Goal: Understand process/instructions

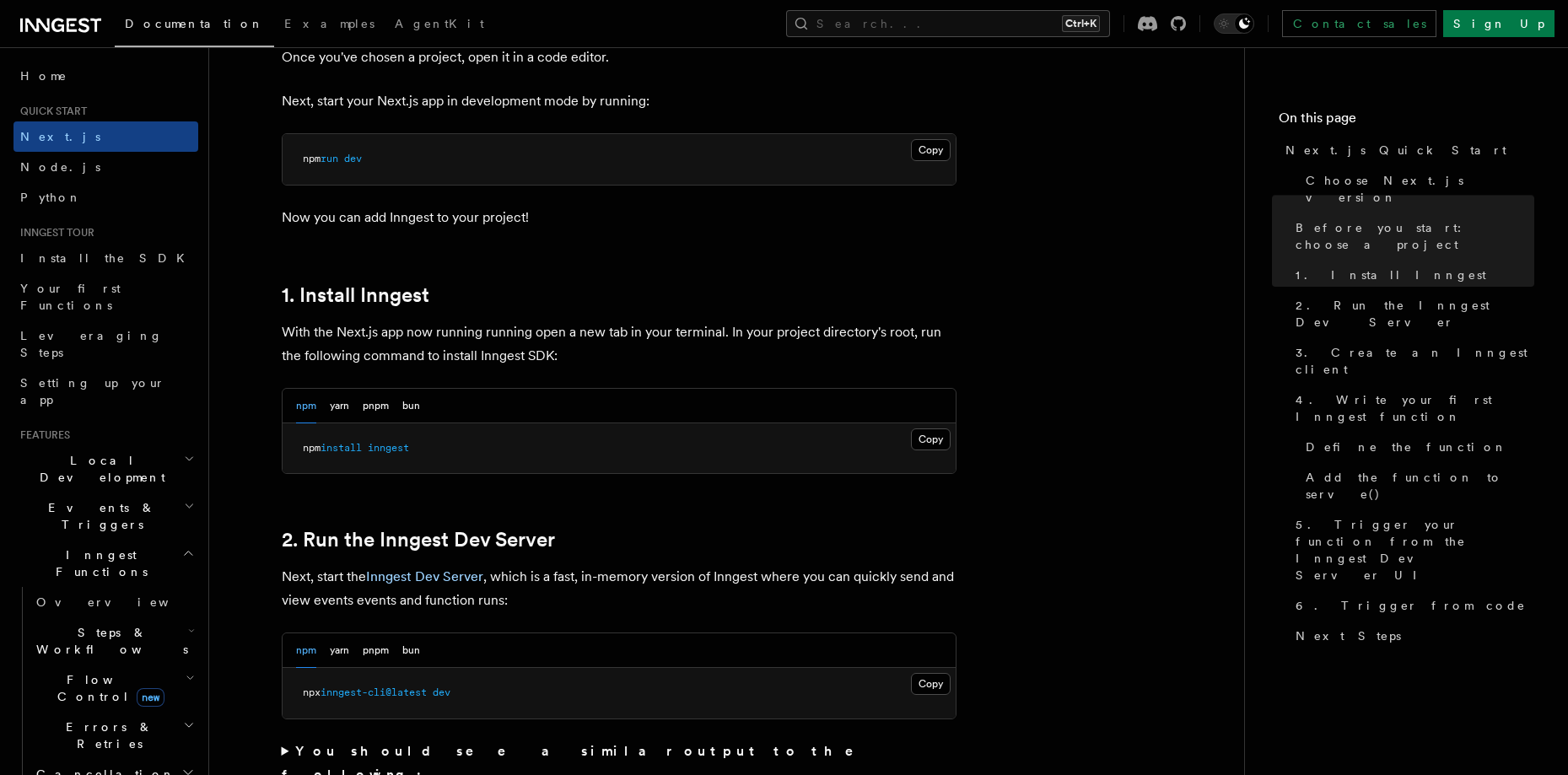
scroll to position [725, 0]
click at [935, 439] on button "Copy Copied" at bounding box center [930, 438] width 40 height 22
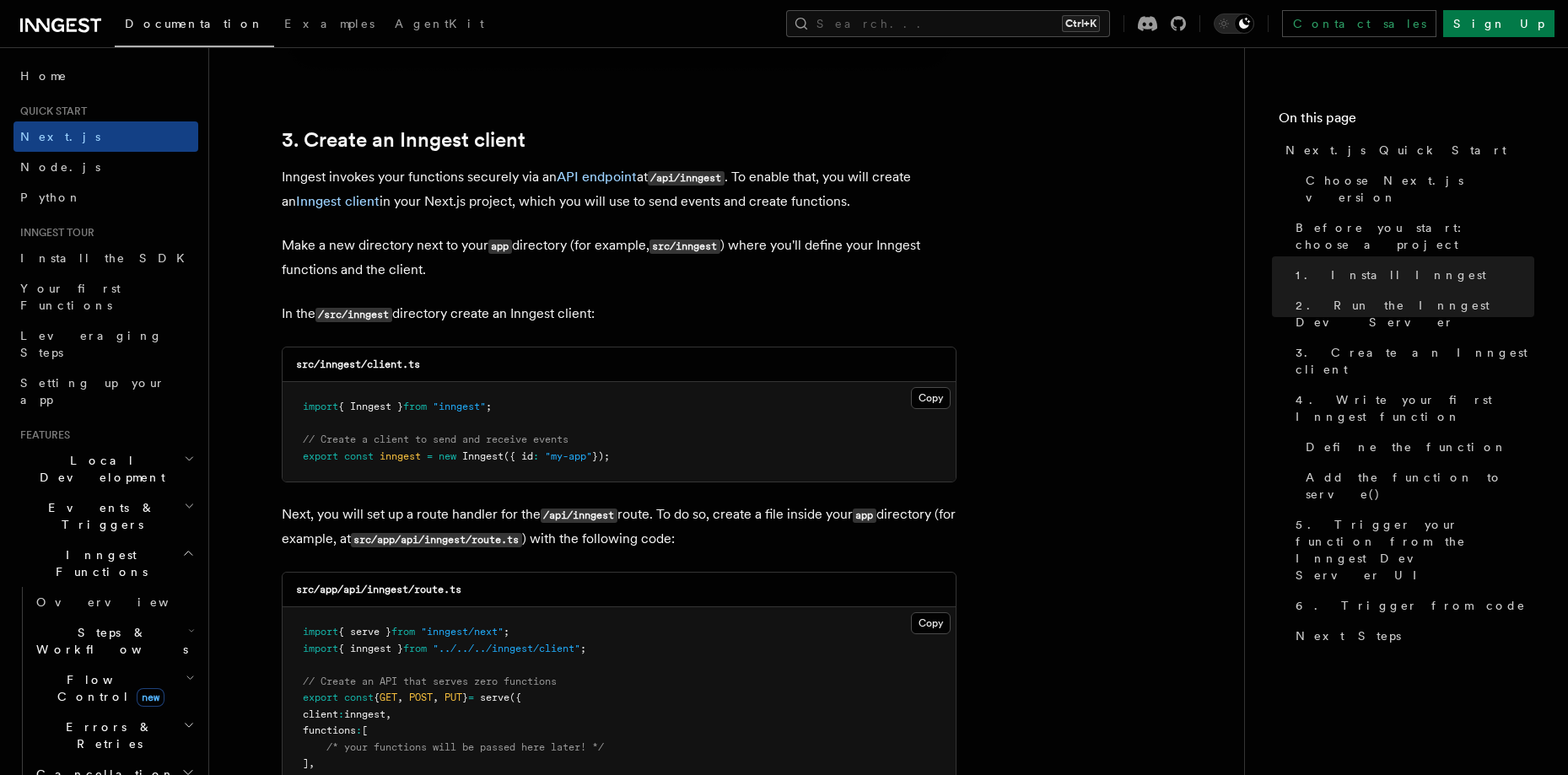
scroll to position [1936, 0]
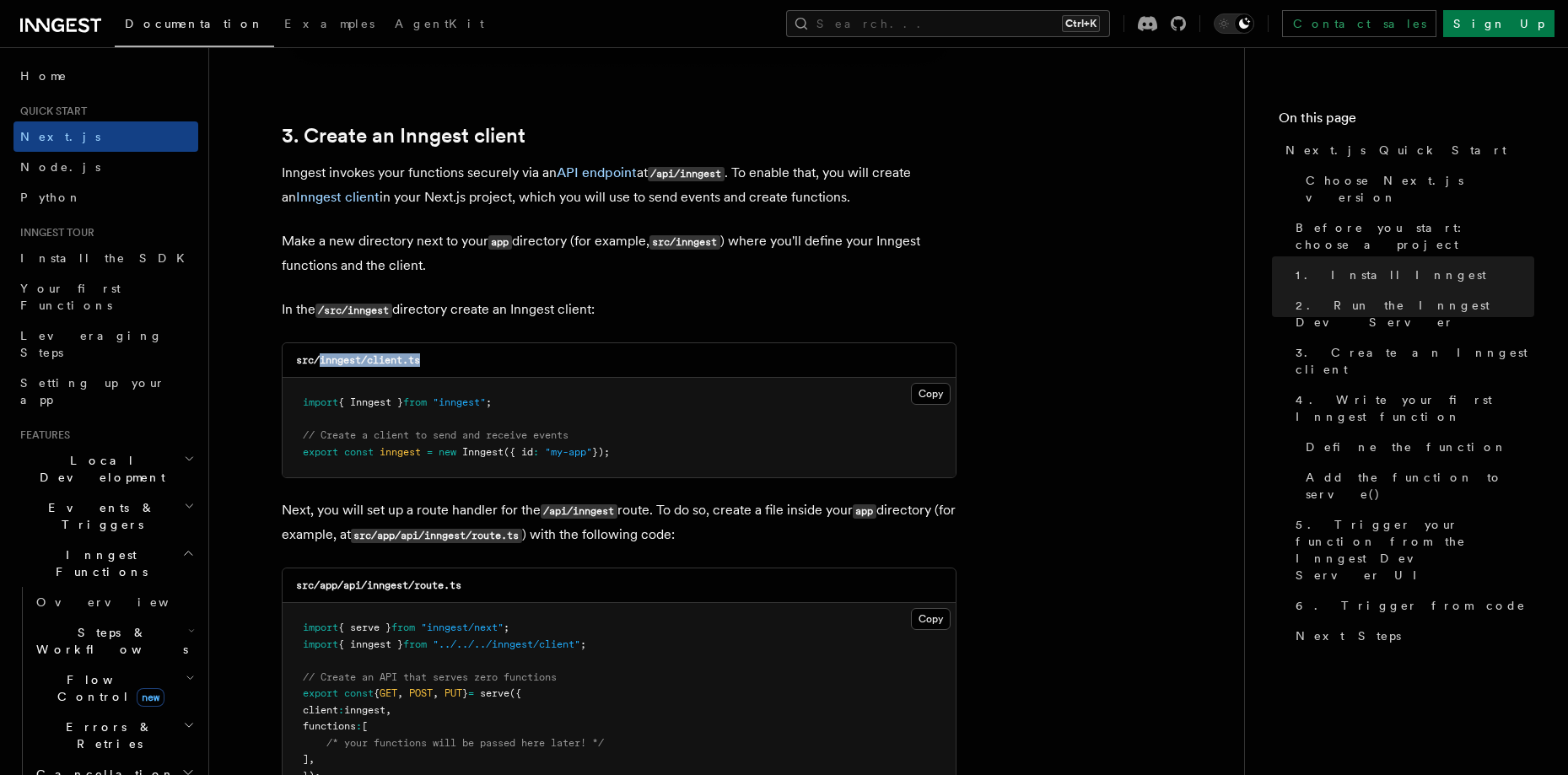
drag, startPoint x: 319, startPoint y: 360, endPoint x: 438, endPoint y: 355, distance: 119.1
click at [438, 355] on div "src/inngest/client.ts" at bounding box center [619, 360] width 673 height 35
copy code "inngest/client.ts"
click at [933, 390] on button "Copy Copied" at bounding box center [930, 393] width 40 height 22
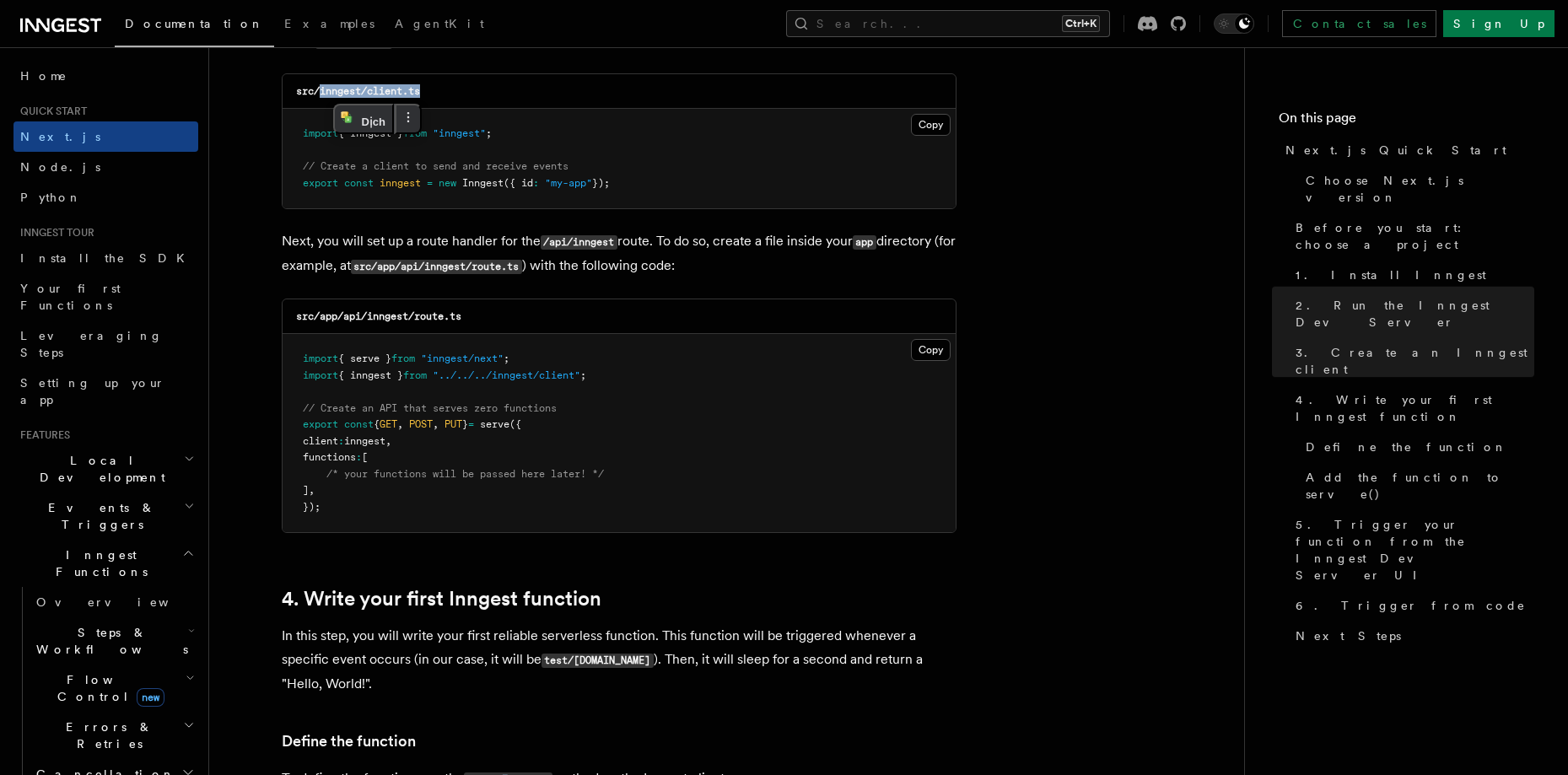
scroll to position [2206, 0]
drag, startPoint x: 344, startPoint y: 315, endPoint x: 481, endPoint y: 324, distance: 137.3
click at [481, 324] on div "src/app/api/inngest/route.ts" at bounding box center [619, 316] width 673 height 35
copy code "api/inngest/route.ts"
click at [938, 349] on button "Copy Copied" at bounding box center [930, 349] width 40 height 22
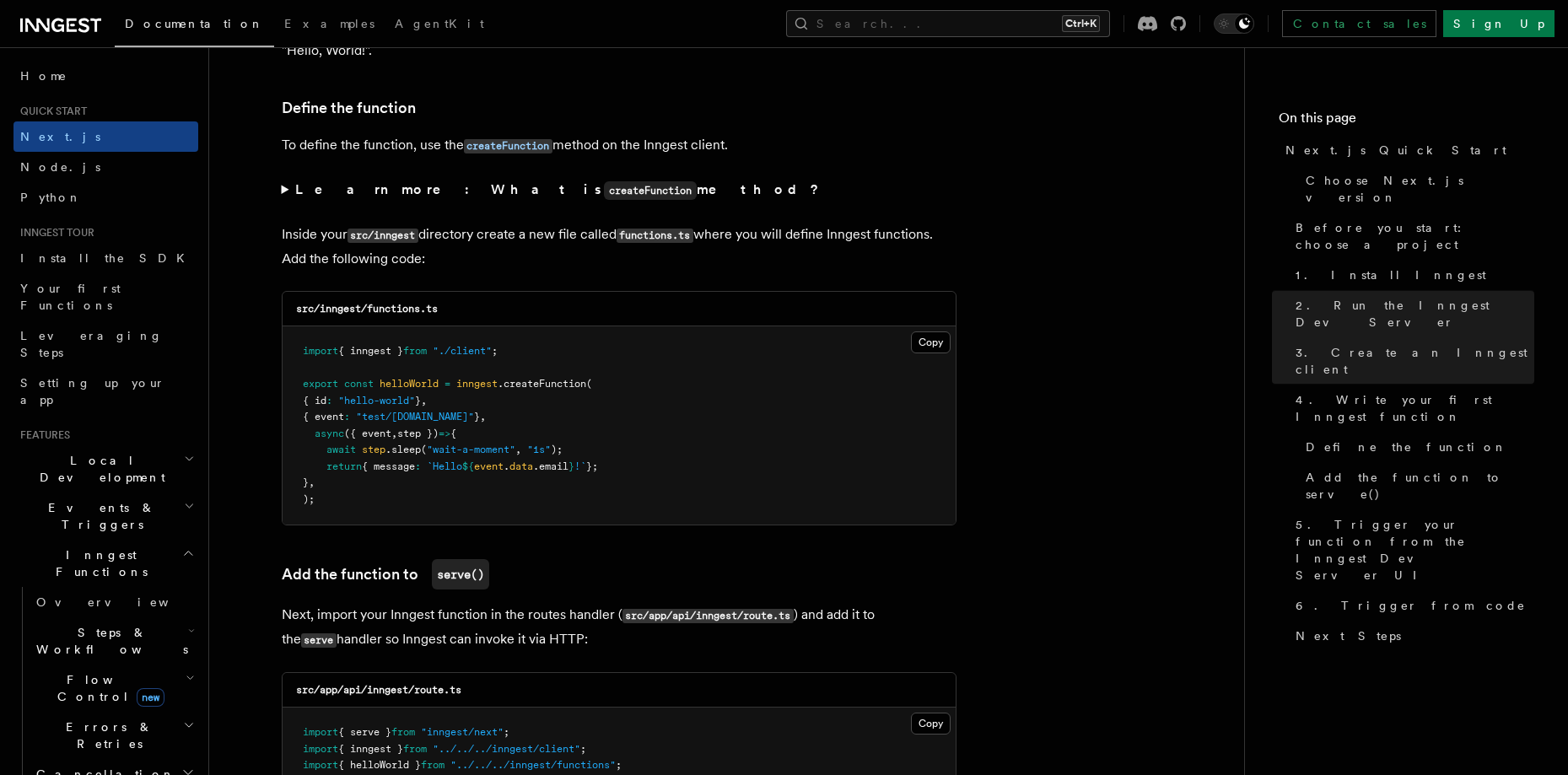
scroll to position [2841, 0]
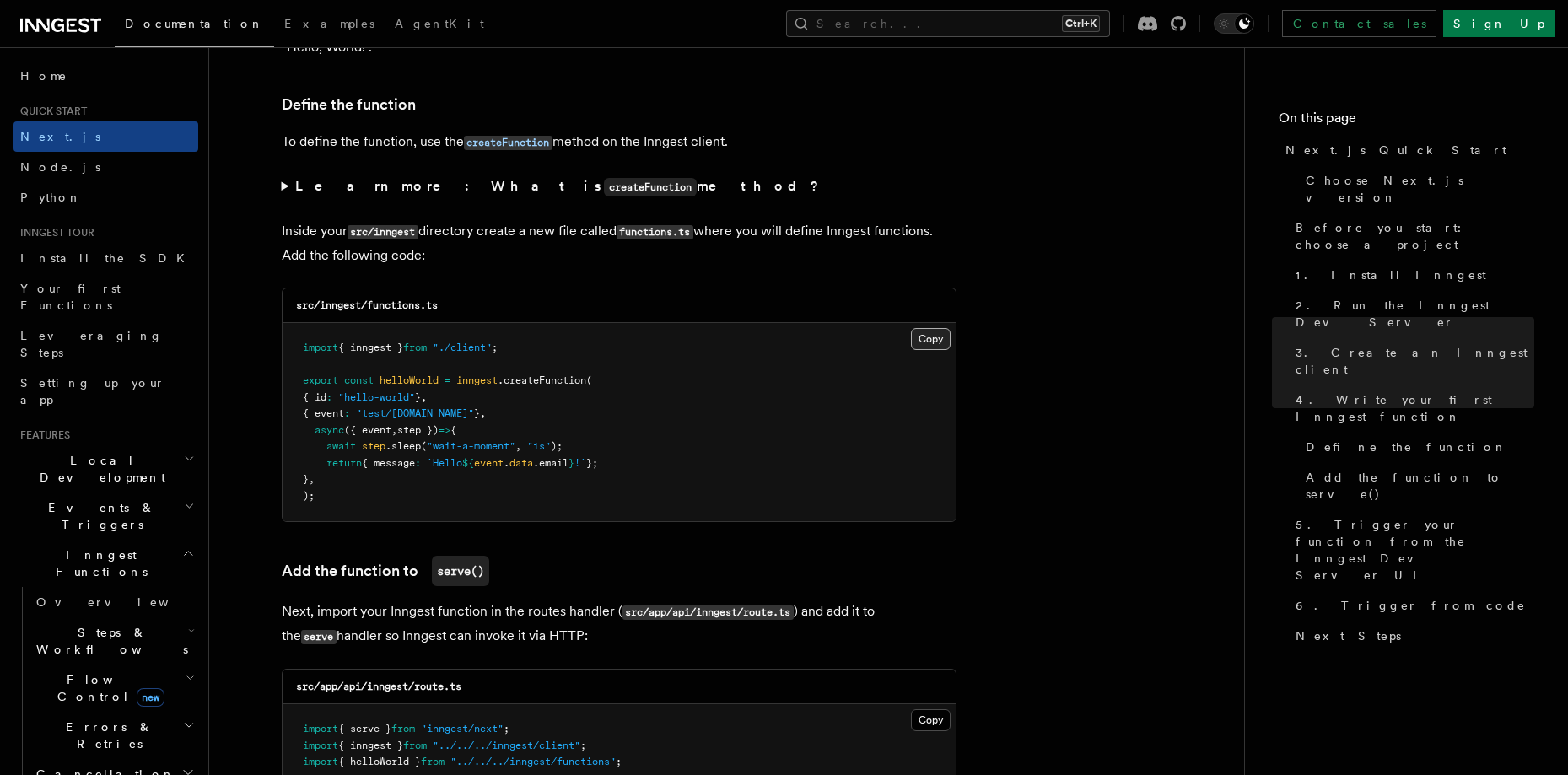
click at [929, 337] on button "Copy Copied" at bounding box center [930, 339] width 40 height 22
drag, startPoint x: 455, startPoint y: 301, endPoint x: 322, endPoint y: 306, distance: 133.1
click at [322, 306] on div "src/inngest/functions.ts" at bounding box center [619, 306] width 673 height 35
copy code "inngest/functions.ts"
click at [926, 337] on button "Copy Copied" at bounding box center [930, 339] width 40 height 22
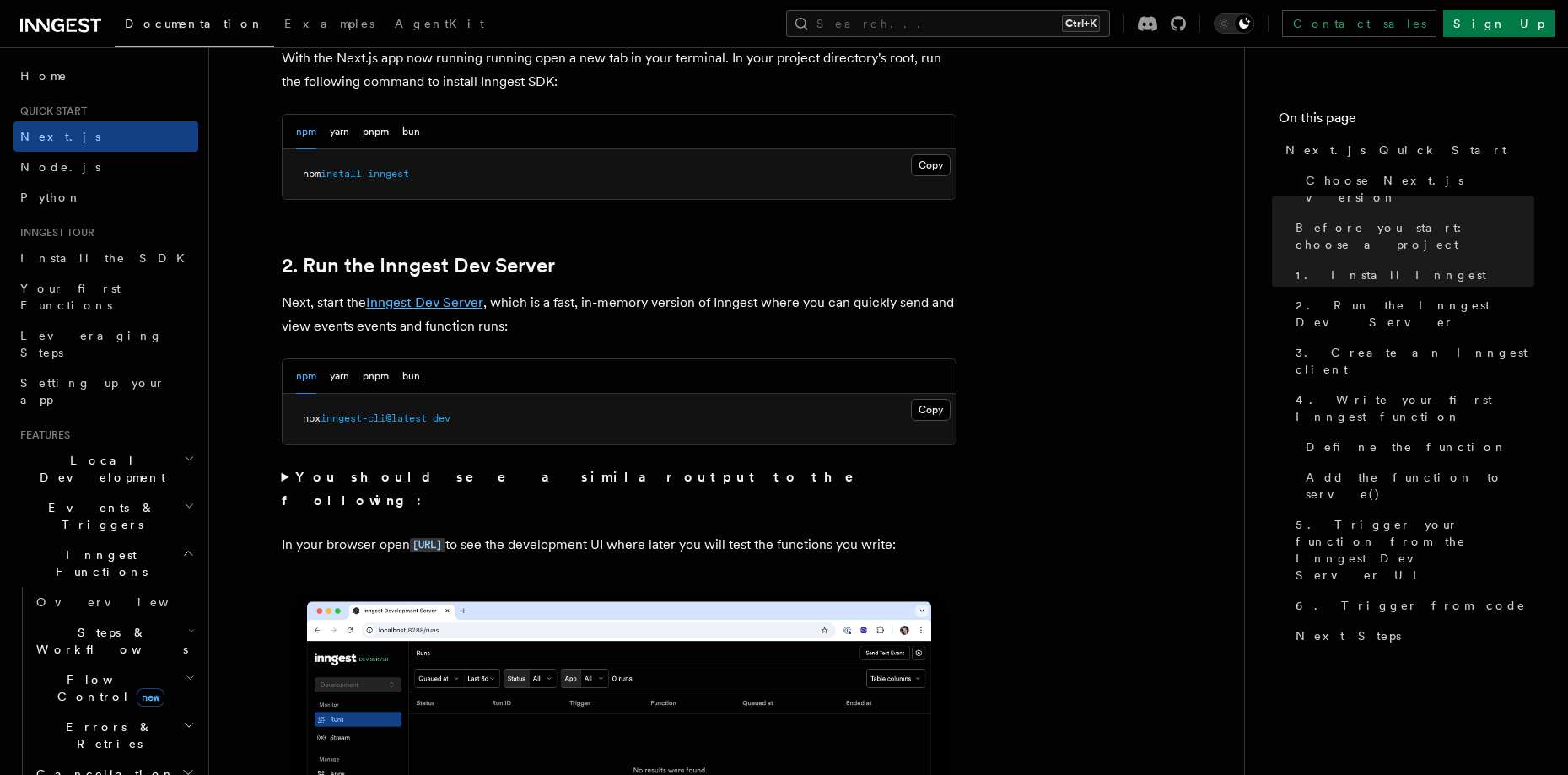
scroll to position [1008, 0]
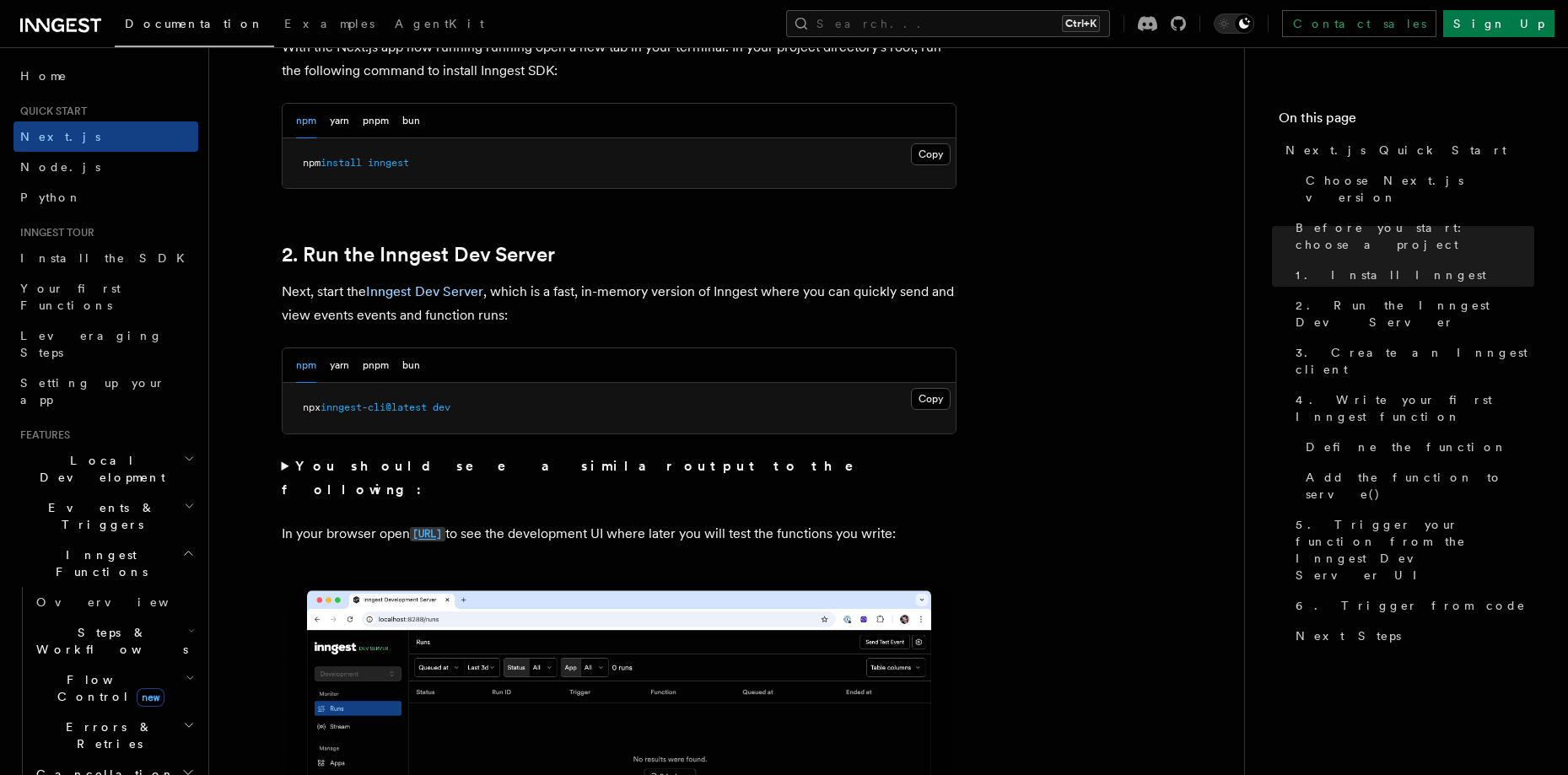
click at [446, 527] on code "[URL]" at bounding box center [427, 534] width 36 height 15
